Goal: Information Seeking & Learning: Learn about a topic

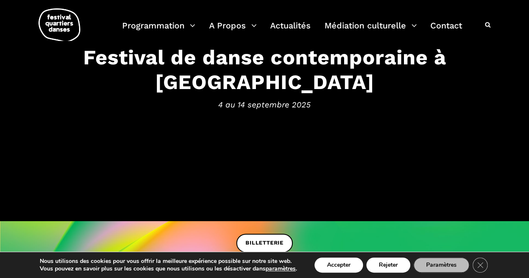
scroll to position [79, 0]
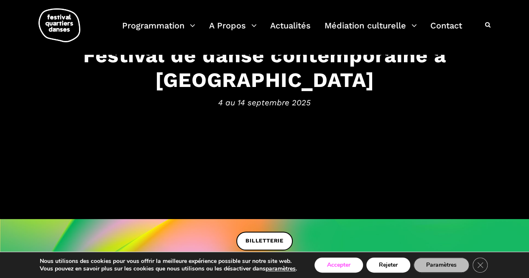
click at [354, 266] on button "Accepter" at bounding box center [339, 265] width 49 height 15
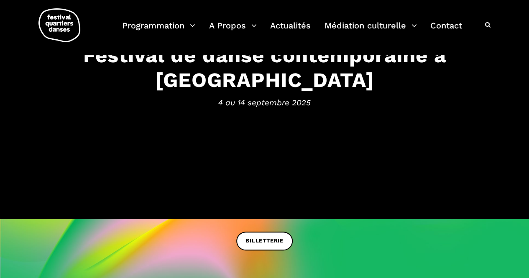
scroll to position [224, 0]
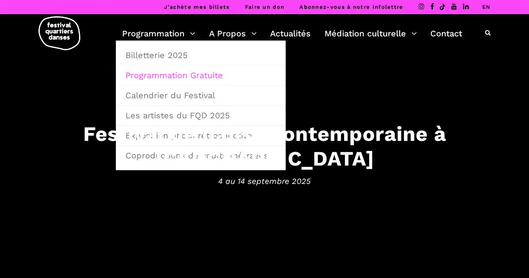
click at [175, 75] on link "Programmation Gratuite" at bounding box center [201, 75] width 161 height 19
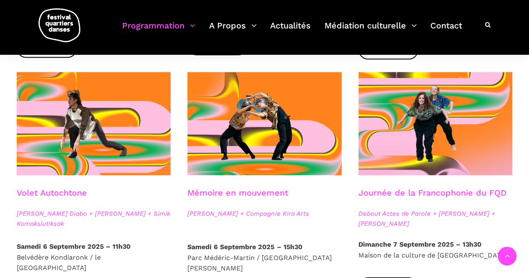
scroll to position [467, 0]
